Goal: Task Accomplishment & Management: Manage account settings

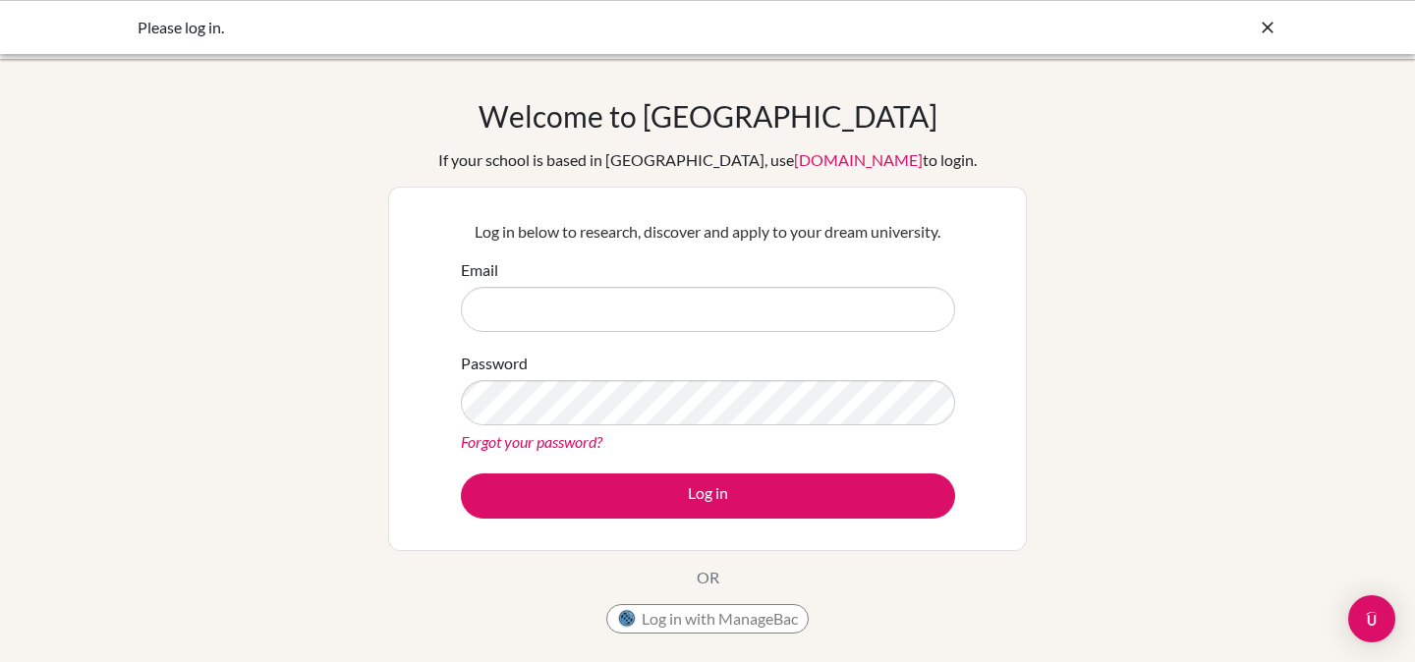
click at [749, 305] on input "Email" at bounding box center [708, 309] width 494 height 45
type input "[EMAIL_ADDRESS][DOMAIN_NAME]"
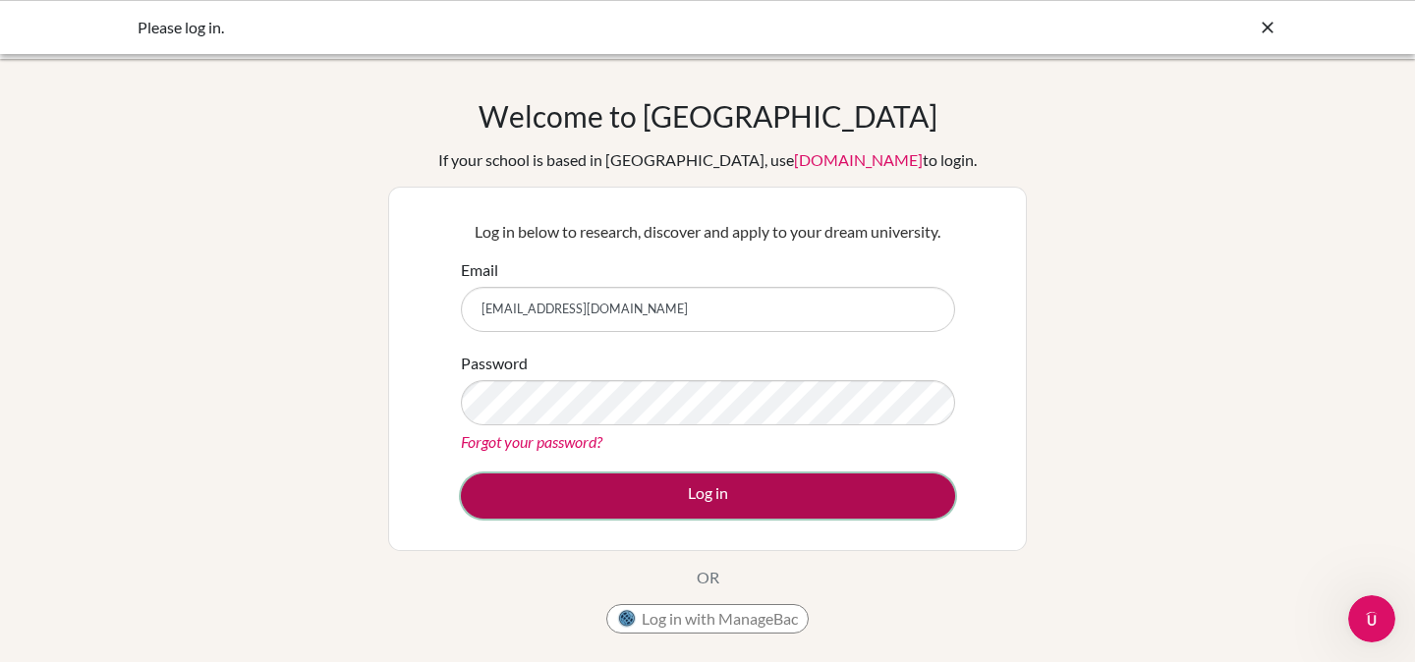
click at [702, 480] on button "Log in" at bounding box center [708, 496] width 494 height 45
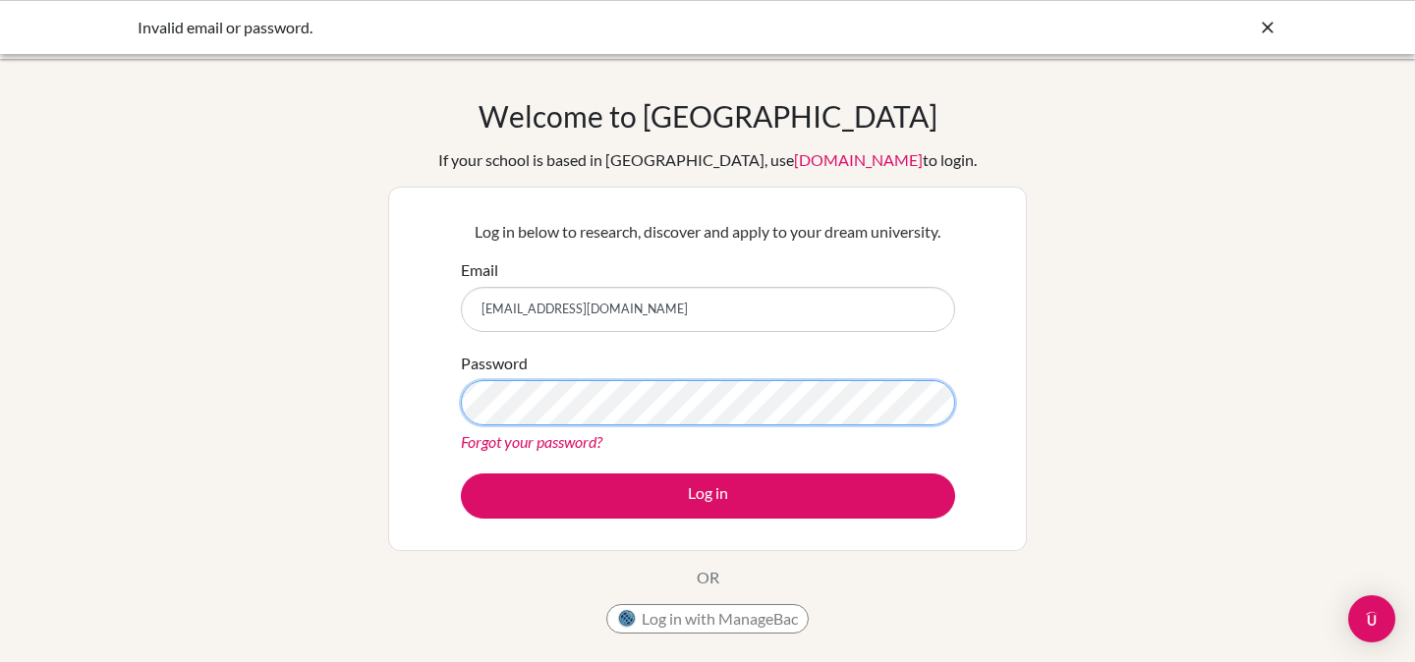
click at [461, 474] on button "Log in" at bounding box center [708, 496] width 494 height 45
click at [578, 439] on link "Forgot your password?" at bounding box center [531, 441] width 141 height 19
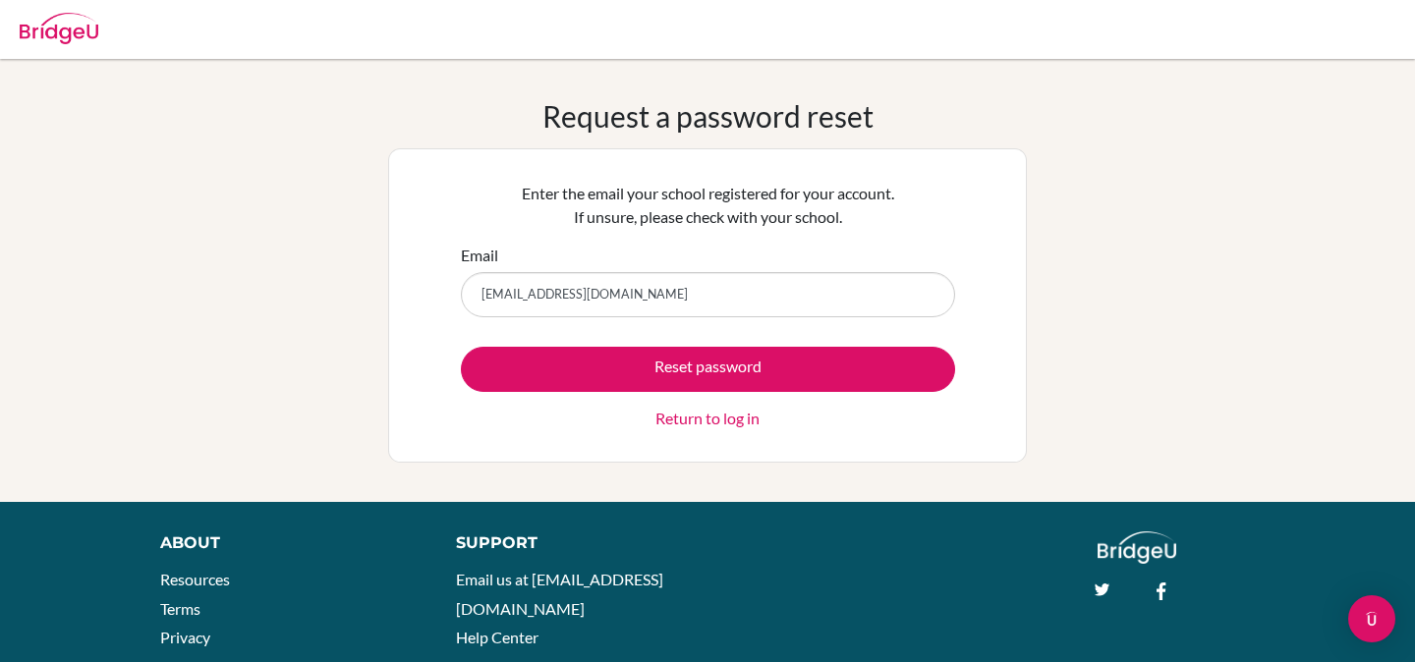
type input "[EMAIL_ADDRESS][DOMAIN_NAME]"
click at [461, 347] on button "Reset password" at bounding box center [708, 369] width 494 height 45
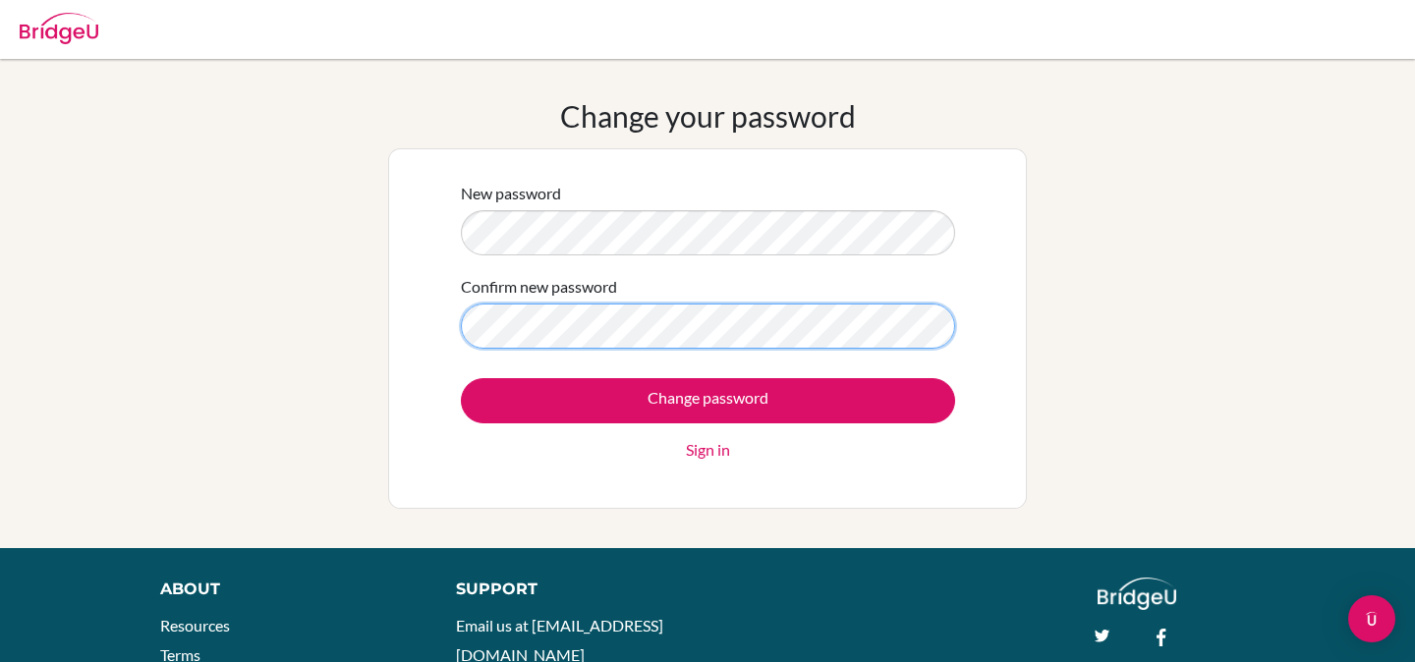
click at [461, 378] on input "Change password" at bounding box center [708, 400] width 494 height 45
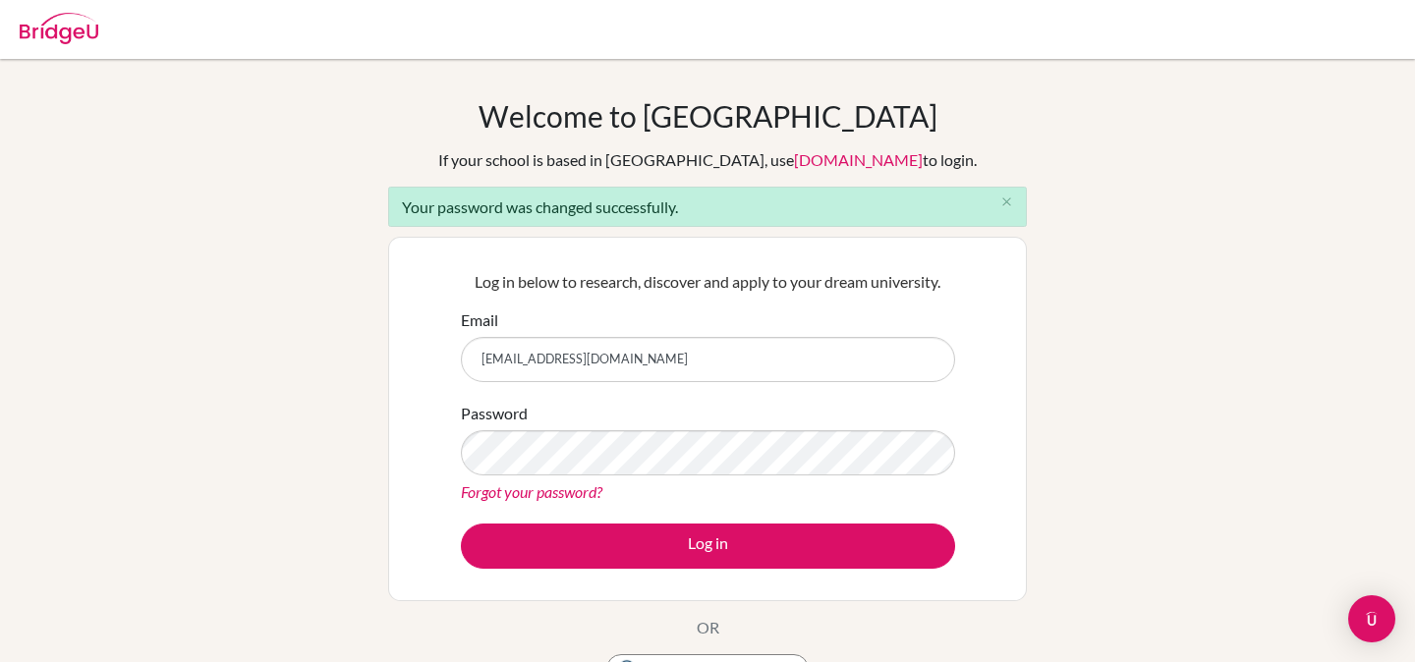
type input "[EMAIL_ADDRESS][DOMAIN_NAME]"
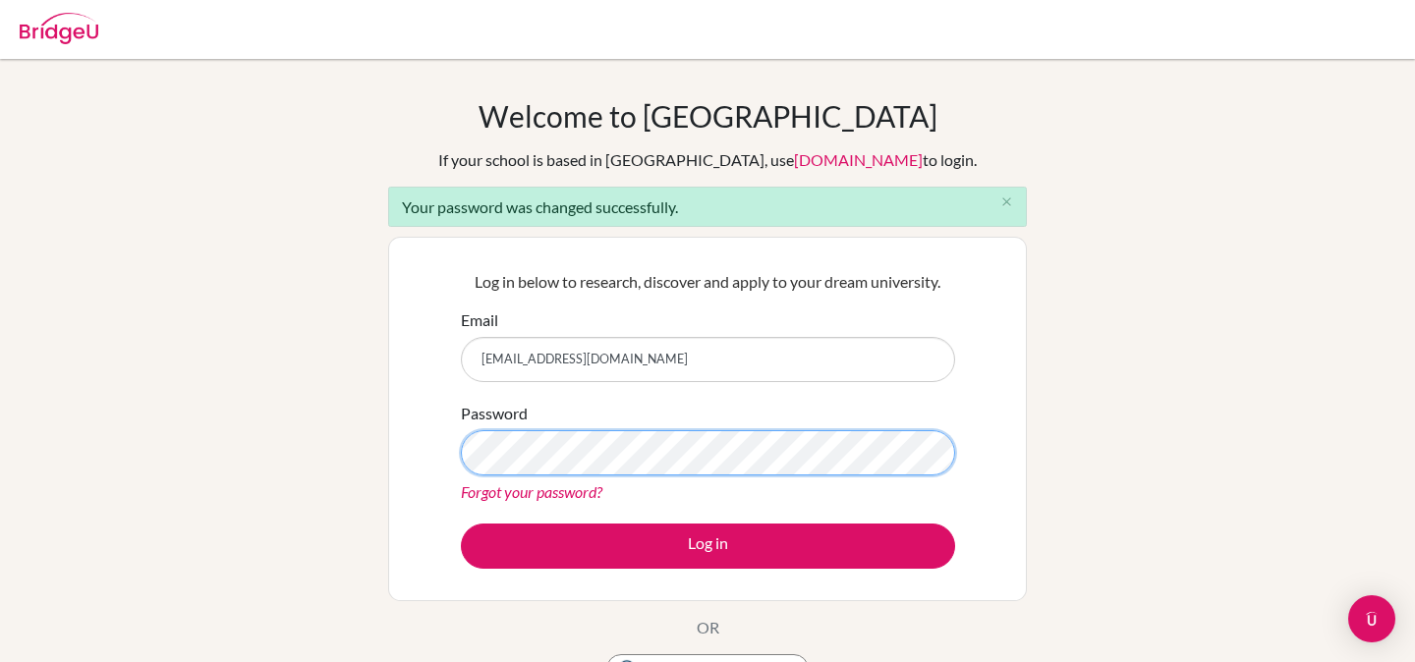
click at [461, 524] on button "Log in" at bounding box center [708, 546] width 494 height 45
